Goal: Task Accomplishment & Management: Manage account settings

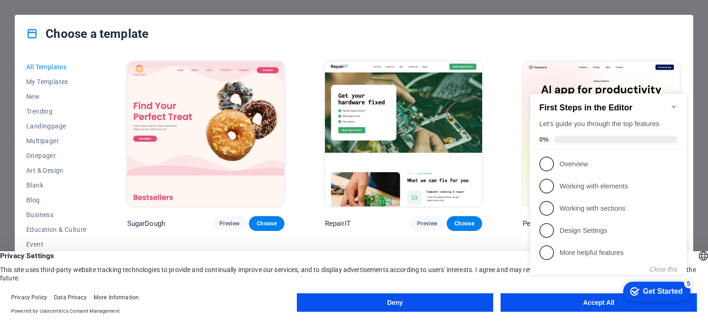
click at [557, 305] on appcues-checklist "Contextual help checklist present on screen" at bounding box center [611, 193] width 168 height 227
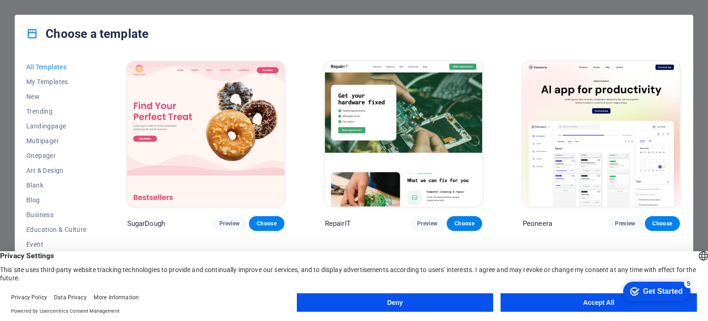
click at [519, 303] on button "Accept All" at bounding box center [599, 302] width 196 height 18
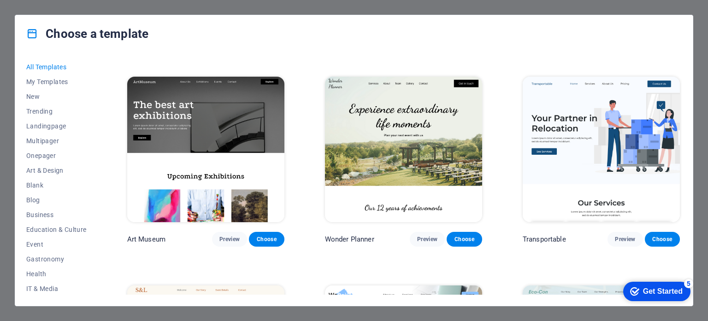
scroll to position [184, 0]
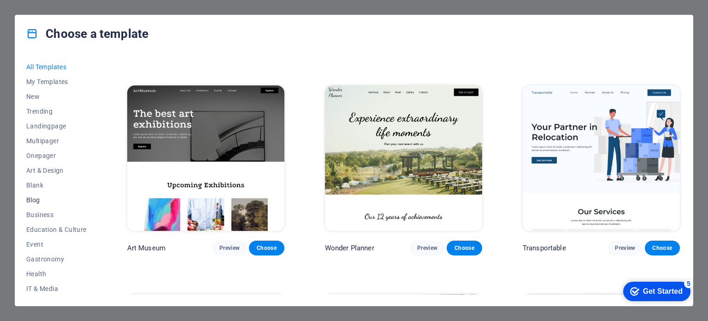
click at [28, 203] on span "Blog" at bounding box center [56, 199] width 60 height 7
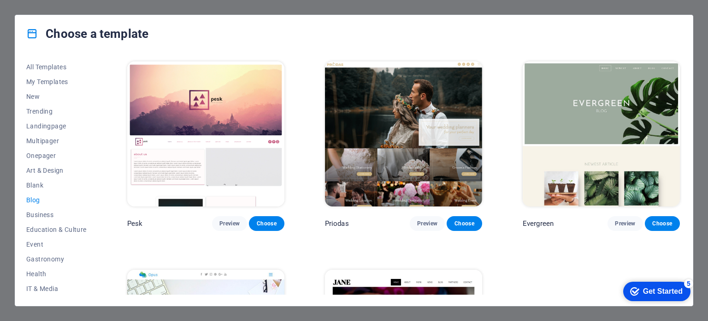
scroll to position [1386, 0]
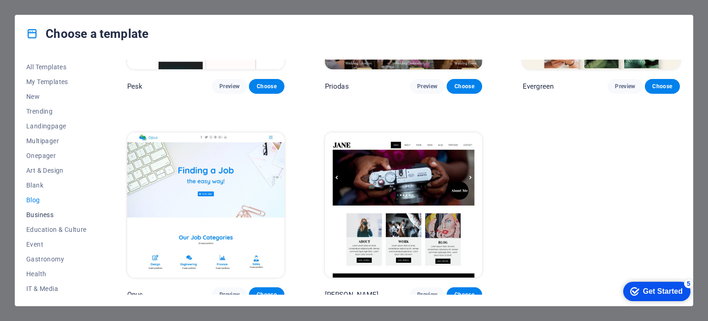
click at [41, 212] on span "Business" at bounding box center [56, 214] width 60 height 7
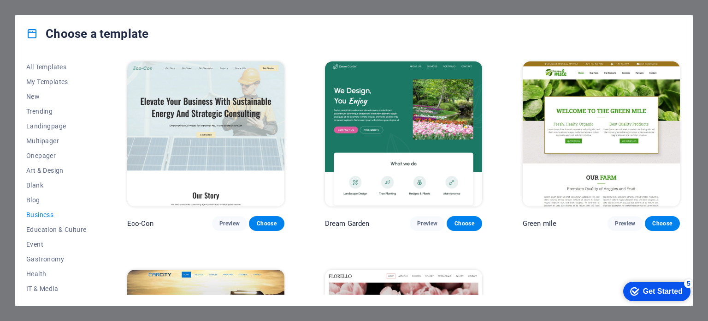
scroll to position [142, 0]
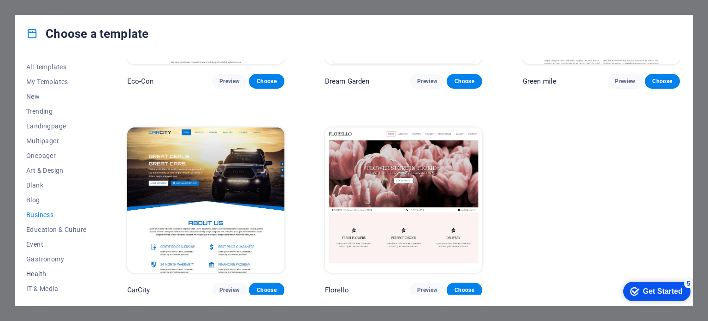
click at [41, 270] on span "Health" at bounding box center [56, 273] width 60 height 7
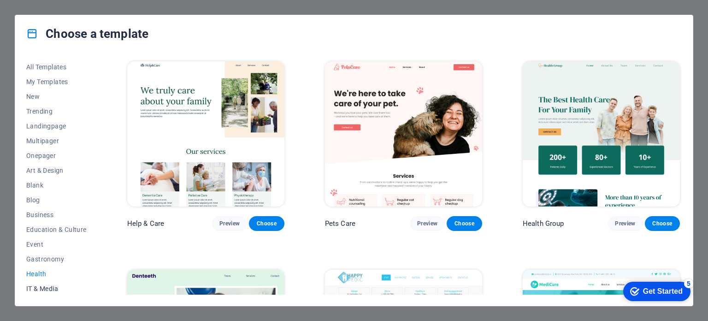
click at [38, 290] on span "IT & Media" at bounding box center [56, 288] width 60 height 7
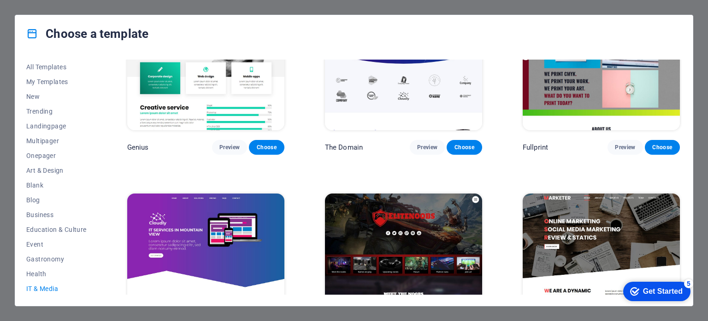
scroll to position [557, 0]
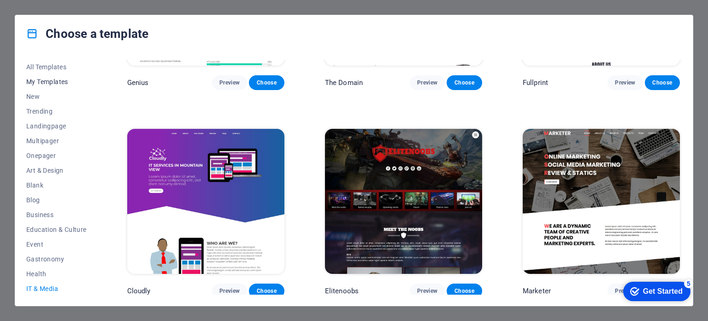
click at [50, 82] on span "My Templates" at bounding box center [56, 81] width 60 height 7
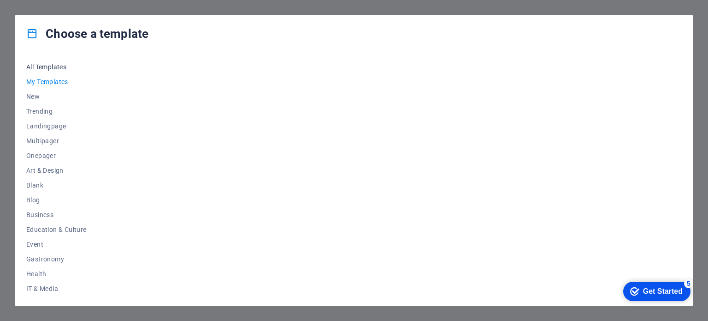
click at [56, 66] on span "All Templates" at bounding box center [56, 66] width 60 height 7
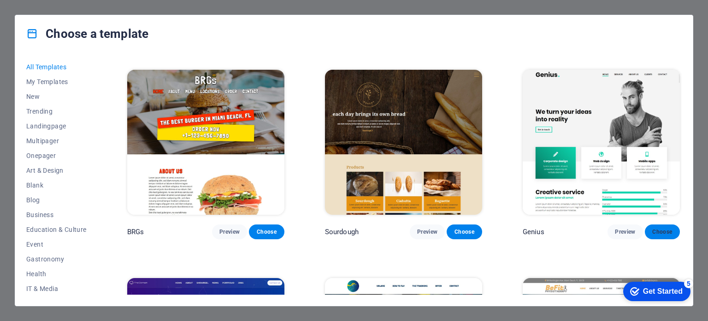
scroll to position [4756, 0]
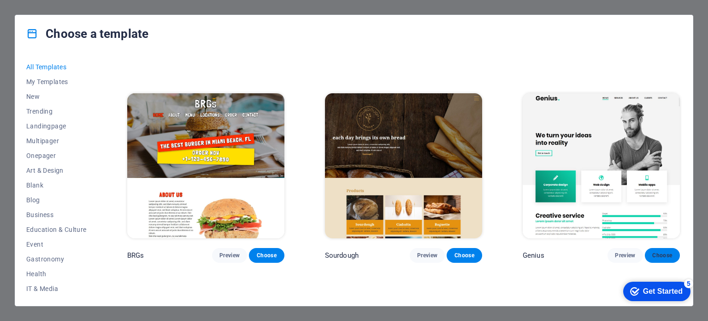
click at [655, 251] on span "Choose" at bounding box center [663, 254] width 20 height 7
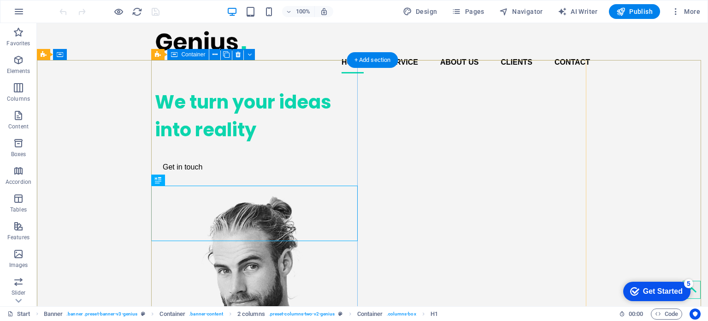
click at [155, 112] on div "We turn your ideas into reality Get in touch" at bounding box center [258, 132] width 207 height 103
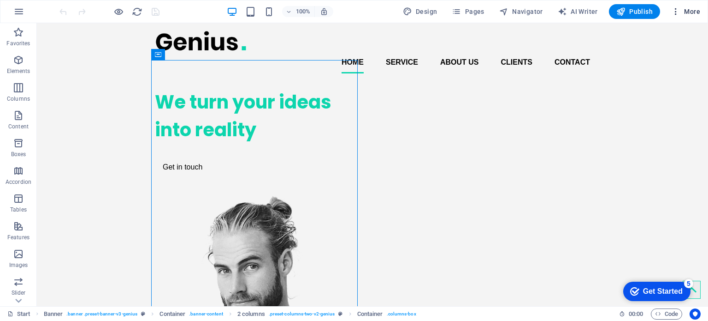
click at [677, 8] on icon "button" at bounding box center [676, 11] width 9 height 9
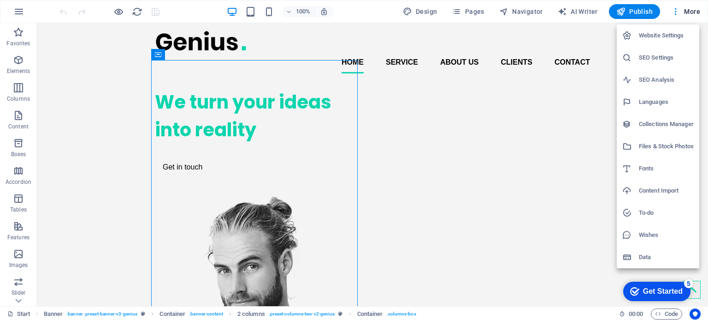
click at [530, 114] on div at bounding box center [354, 160] width 708 height 321
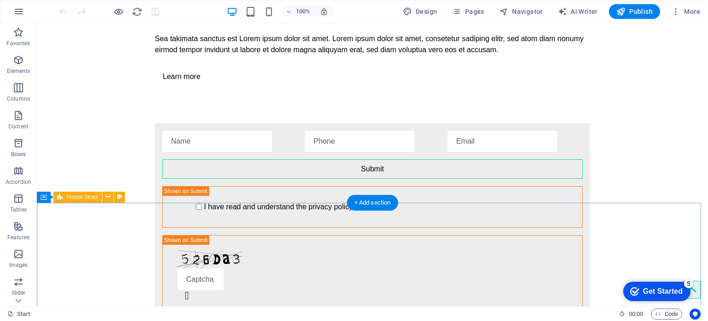
scroll to position [1865, 0]
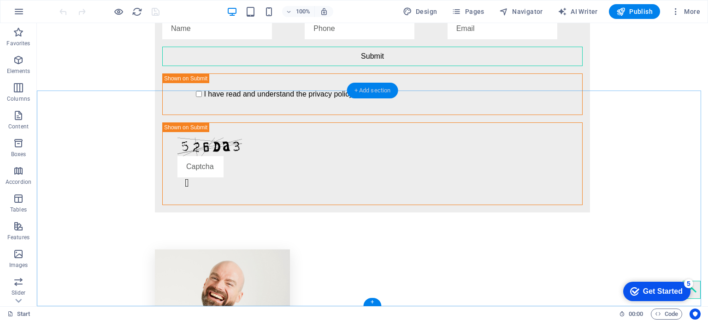
click at [375, 94] on div "+ Add section" at bounding box center [372, 91] width 51 height 16
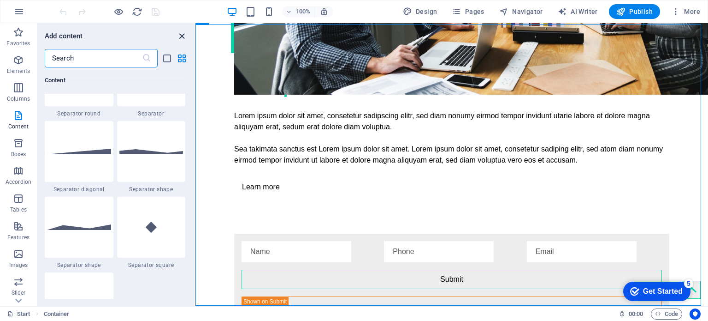
scroll to position [2277, 0]
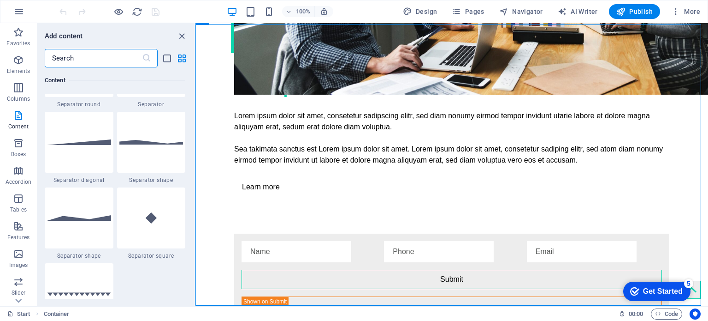
click at [183, 30] on div "Add content ​ Favorites 1 Star Headline 1 Star Container Elements 1 Star Headli…" at bounding box center [115, 164] width 157 height 283
click at [183, 34] on icon "close panel" at bounding box center [182, 36] width 11 height 11
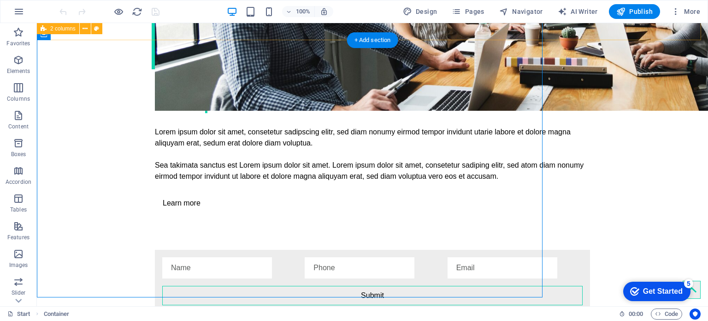
scroll to position [1635, 0]
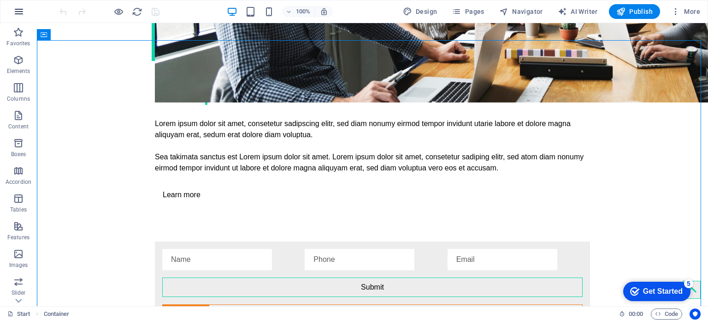
click at [21, 15] on icon "button" at bounding box center [18, 11] width 11 height 11
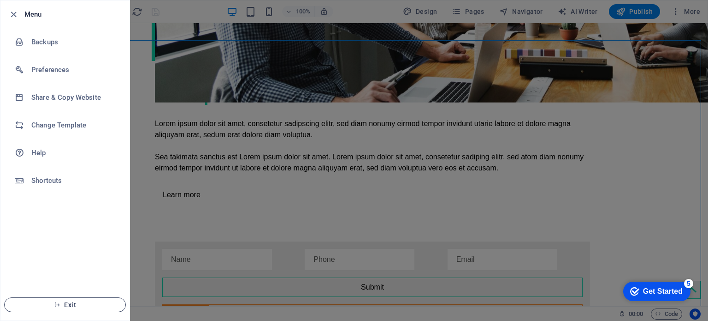
click at [63, 302] on span "Exit" at bounding box center [65, 304] width 106 height 7
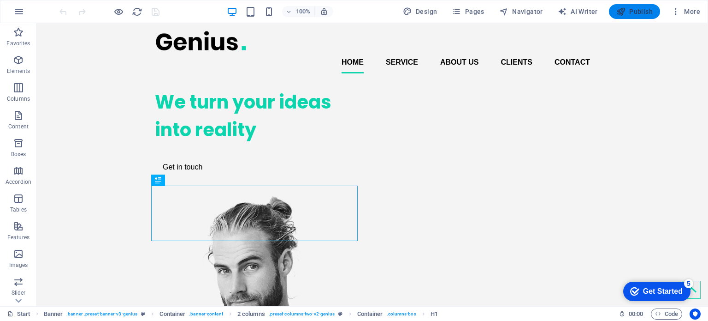
click at [634, 15] on span "Publish" at bounding box center [635, 11] width 36 height 9
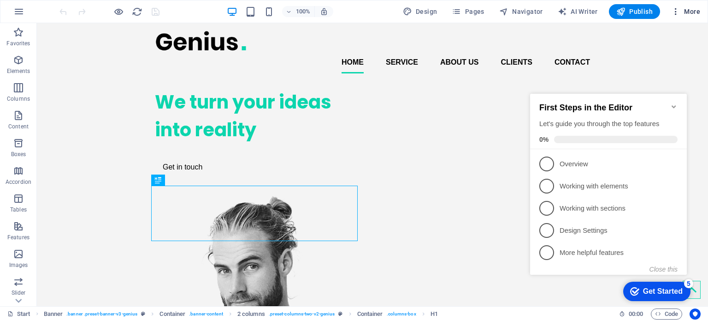
click at [681, 8] on icon "button" at bounding box center [676, 11] width 9 height 9
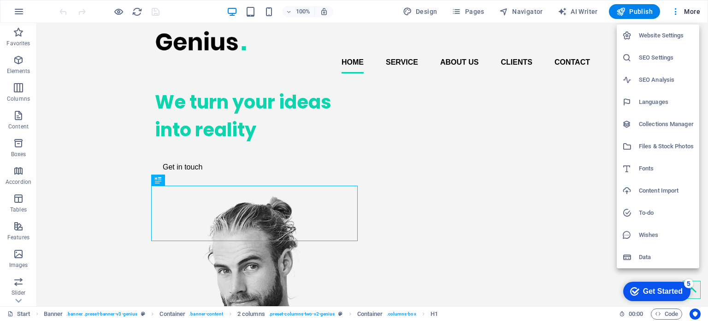
click at [664, 32] on h6 "Website Settings" at bounding box center [666, 35] width 55 height 11
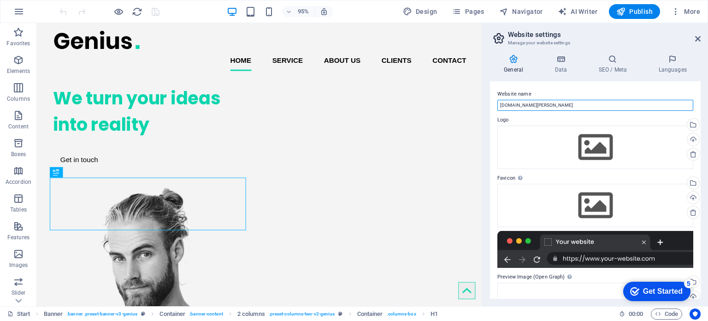
click at [565, 104] on input "[DOMAIN_NAME][PERSON_NAME]" at bounding box center [596, 105] width 196 height 11
type input "[DOMAIN_NAME]"
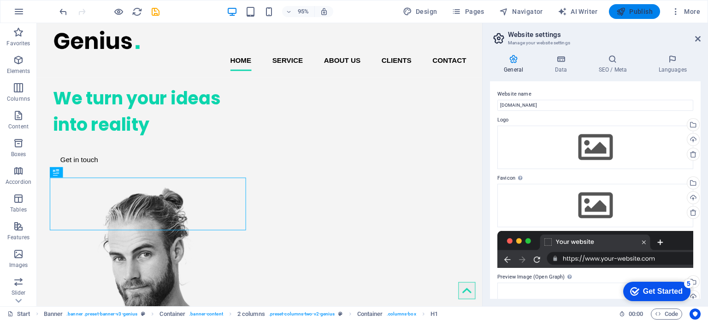
click at [623, 14] on icon "button" at bounding box center [621, 11] width 9 height 9
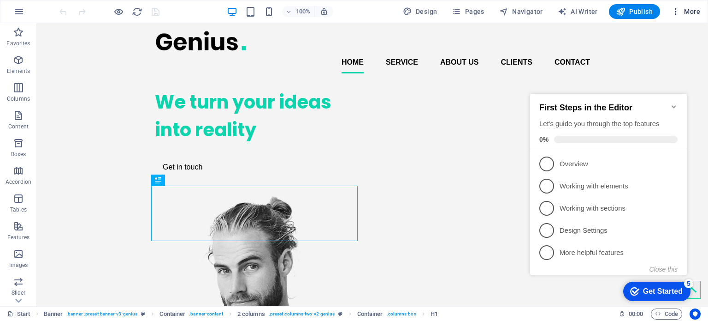
click at [678, 17] on button "More" at bounding box center [686, 11] width 36 height 15
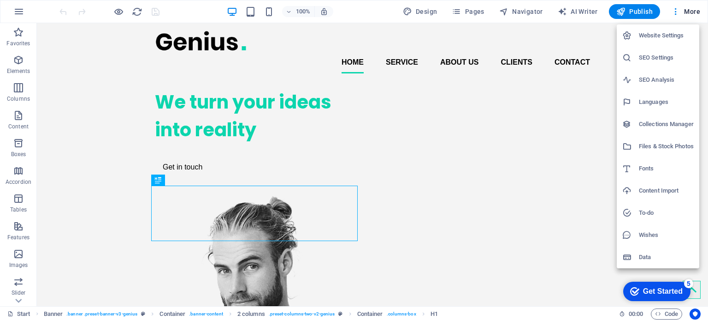
click at [650, 34] on h6 "Website Settings" at bounding box center [666, 35] width 55 height 11
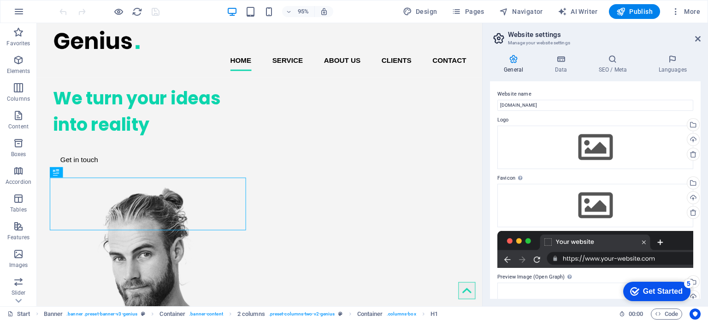
click at [695, 40] on header "Website settings Manage your website settings" at bounding box center [596, 35] width 209 height 24
click at [696, 39] on icon at bounding box center [699, 38] width 6 height 7
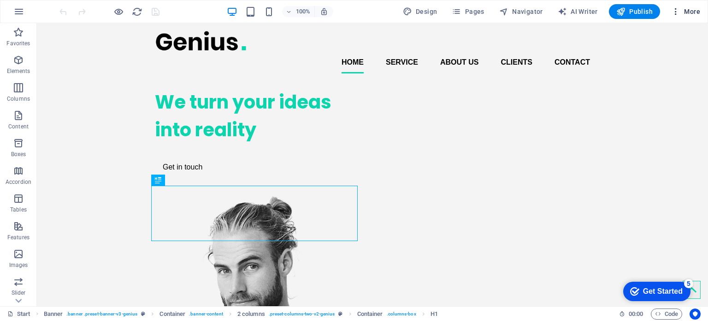
click at [678, 12] on icon "button" at bounding box center [676, 11] width 9 height 9
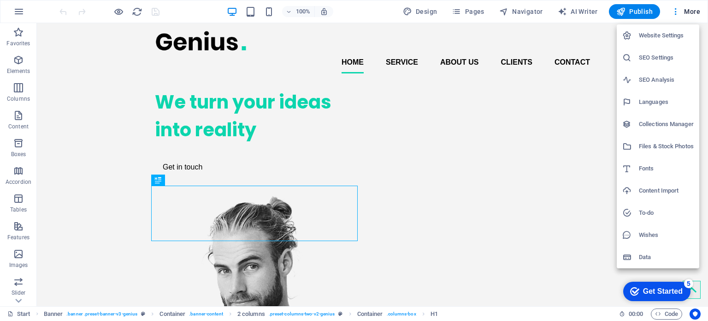
click at [463, 14] on div at bounding box center [354, 160] width 708 height 321
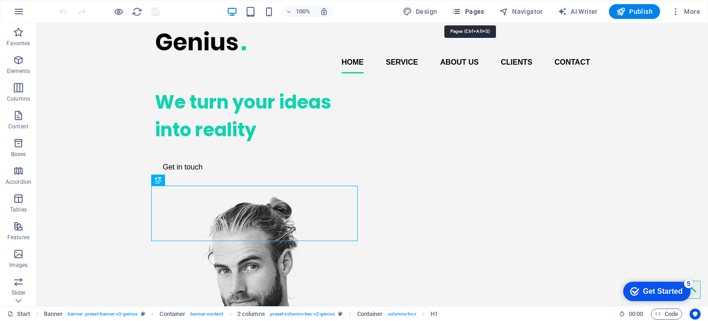
click at [465, 12] on span "Pages" at bounding box center [468, 11] width 32 height 9
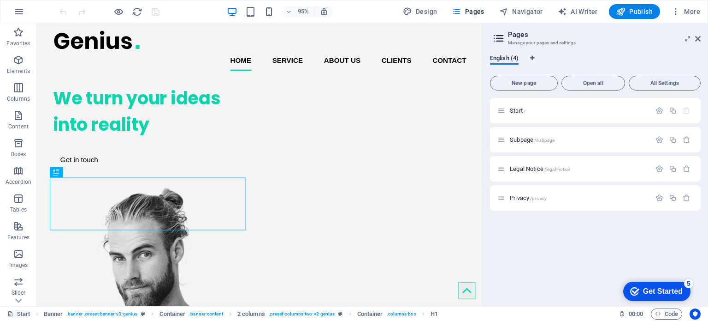
click at [351, 10] on div "95% Design Pages Navigator AI Writer Publish More" at bounding box center [381, 11] width 647 height 15
click at [455, 14] on icon "button" at bounding box center [456, 11] width 9 height 9
click at [701, 35] on icon at bounding box center [699, 38] width 6 height 7
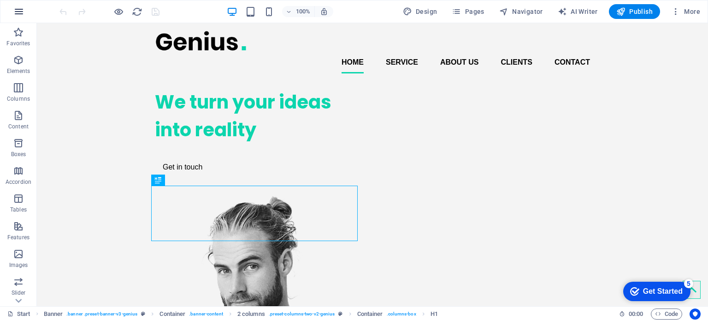
click at [22, 13] on icon "button" at bounding box center [18, 11] width 11 height 11
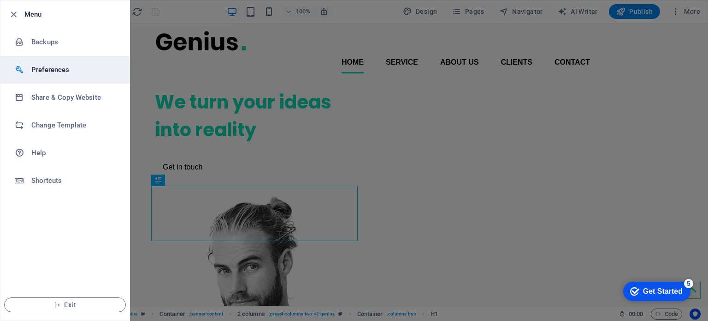
click at [71, 69] on h6 "Preferences" at bounding box center [73, 69] width 85 height 11
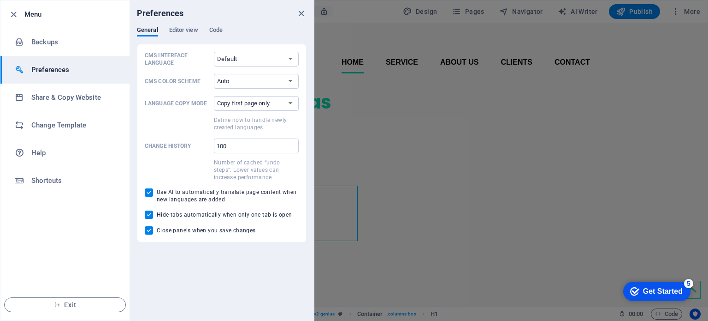
click at [71, 69] on h6 "Preferences" at bounding box center [73, 69] width 85 height 11
click at [46, 46] on h6 "Backups" at bounding box center [73, 41] width 85 height 11
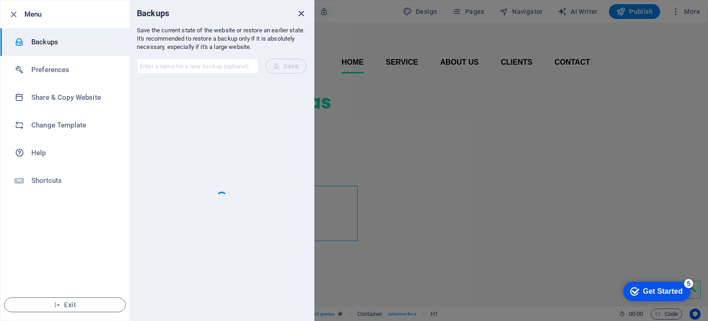
click at [296, 13] on icon "close" at bounding box center [301, 13] width 11 height 11
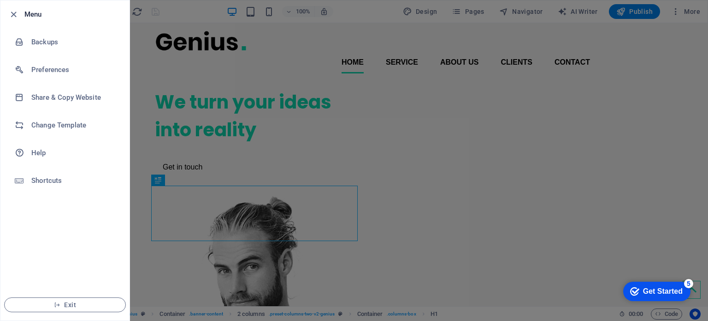
click at [157, 53] on div at bounding box center [354, 160] width 708 height 321
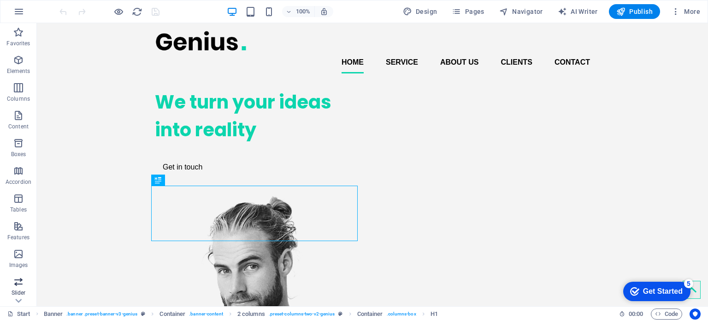
scroll to position [132, 0]
click at [674, 16] on icon "button" at bounding box center [676, 11] width 9 height 9
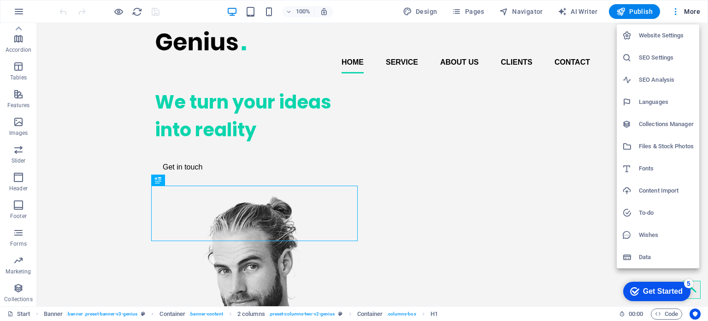
click at [667, 39] on h6 "Website Settings" at bounding box center [666, 35] width 55 height 11
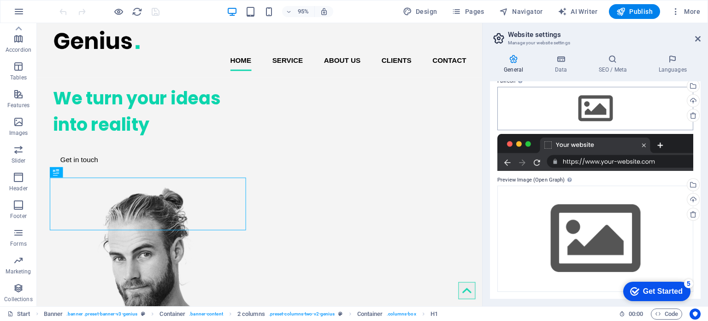
scroll to position [0, 0]
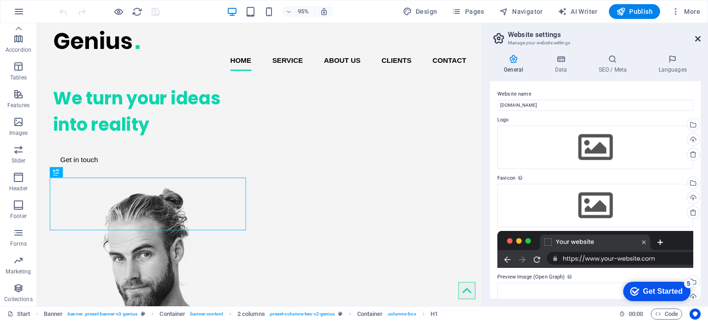
click at [697, 41] on icon at bounding box center [699, 38] width 6 height 7
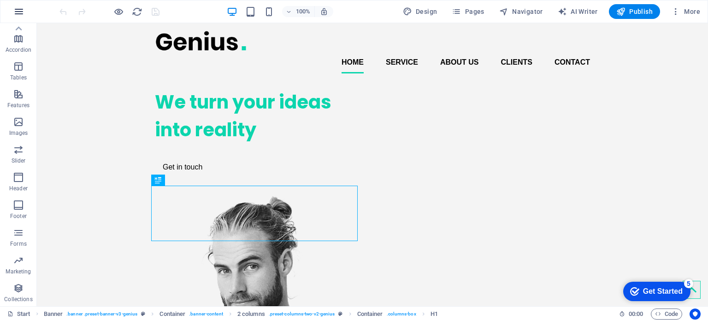
click at [21, 12] on icon "button" at bounding box center [18, 11] width 11 height 11
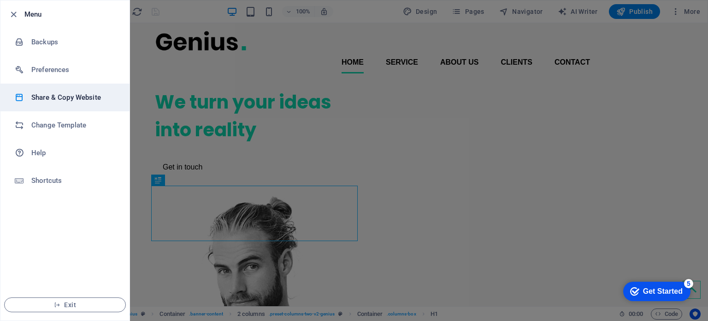
click at [66, 96] on h6 "Share & Copy Website" at bounding box center [73, 97] width 85 height 11
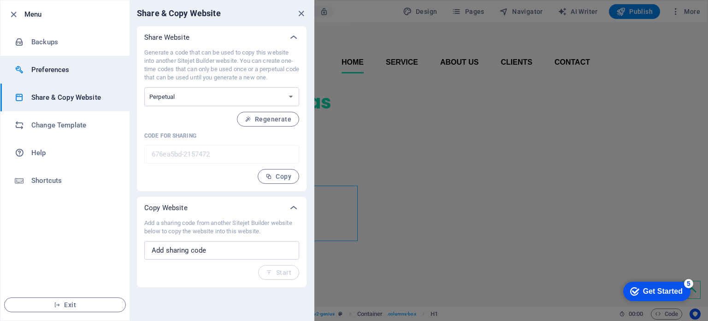
click at [55, 73] on h6 "Preferences" at bounding box center [73, 69] width 85 height 11
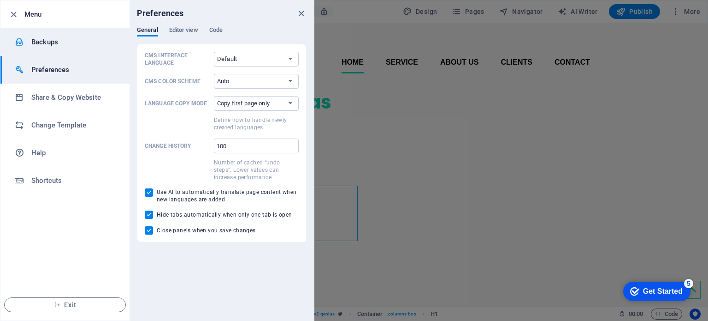
click at [68, 45] on h6 "Backups" at bounding box center [73, 41] width 85 height 11
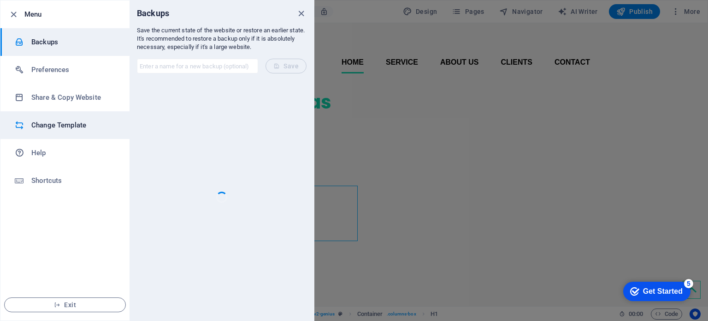
click at [41, 116] on li "Change Template" at bounding box center [64, 125] width 129 height 28
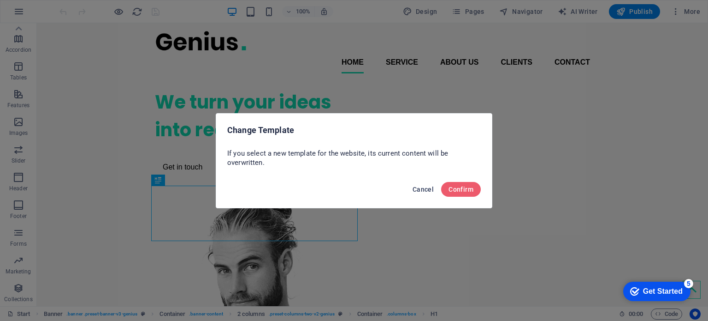
click at [426, 191] on span "Cancel" at bounding box center [423, 188] width 21 height 7
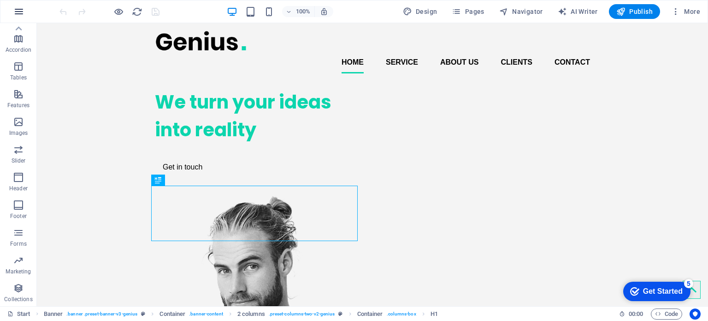
click at [19, 14] on icon "button" at bounding box center [18, 11] width 11 height 11
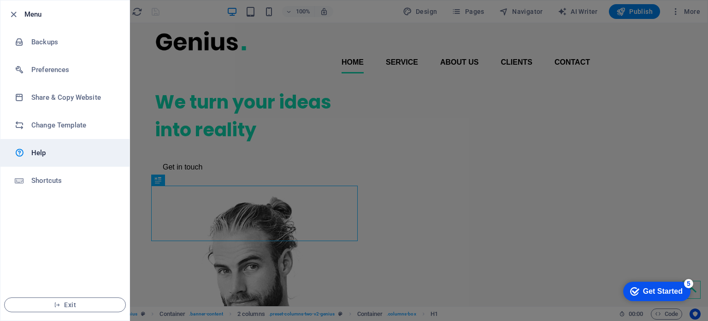
click at [30, 147] on div at bounding box center [23, 152] width 17 height 11
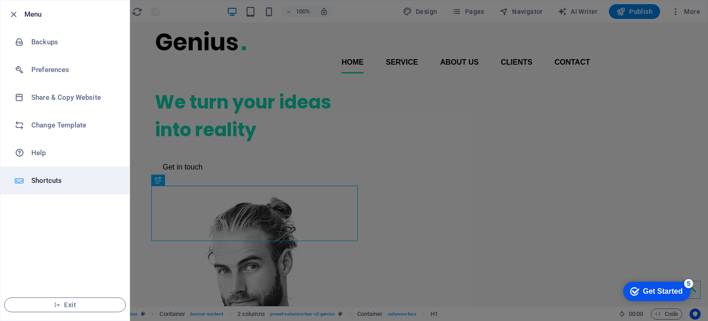
click at [81, 187] on li "Shortcuts" at bounding box center [64, 181] width 129 height 28
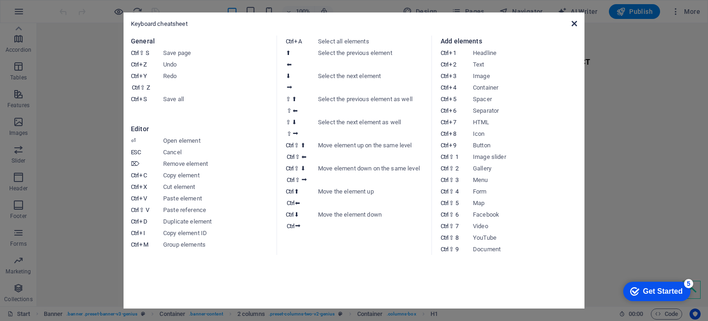
click at [572, 20] on icon at bounding box center [575, 23] width 6 height 7
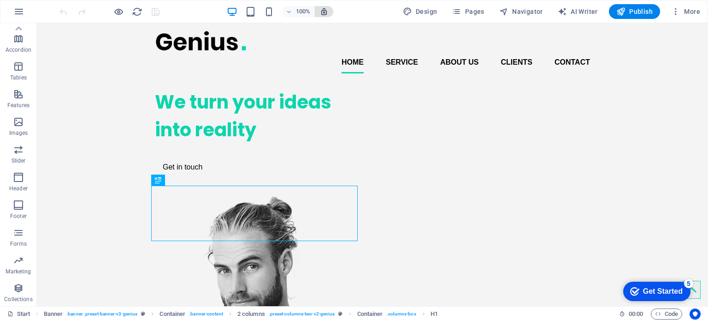
click at [325, 11] on icon "button" at bounding box center [324, 11] width 8 height 8
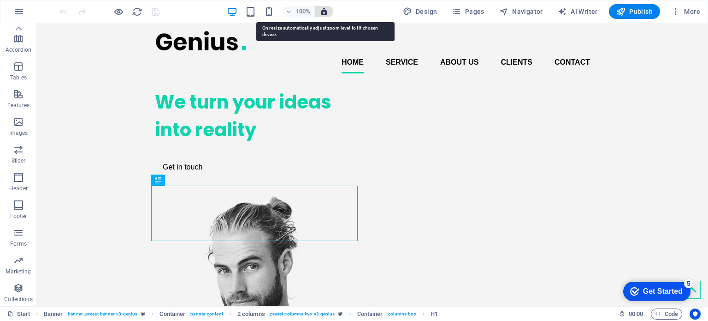
click at [325, 11] on icon "button" at bounding box center [324, 11] width 8 height 8
